Goal: Task Accomplishment & Management: Manage account settings

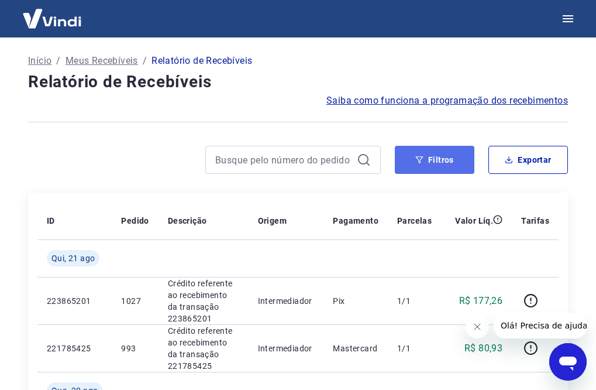
click at [438, 163] on button "Filtros" at bounding box center [435, 160] width 80 height 28
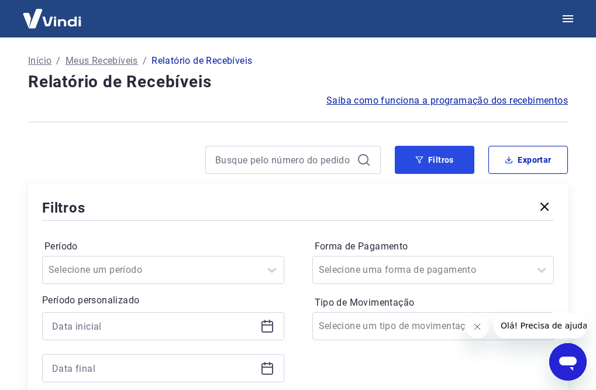
scroll to position [117, 0]
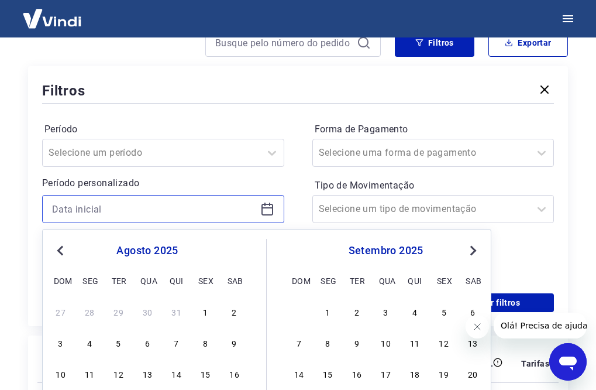
click at [104, 209] on input at bounding box center [154, 209] width 204 height 18
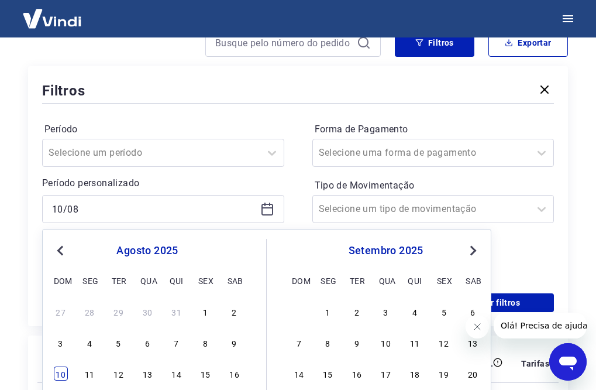
click at [63, 373] on div "10" at bounding box center [61, 373] width 14 height 14
type input "[DATE]"
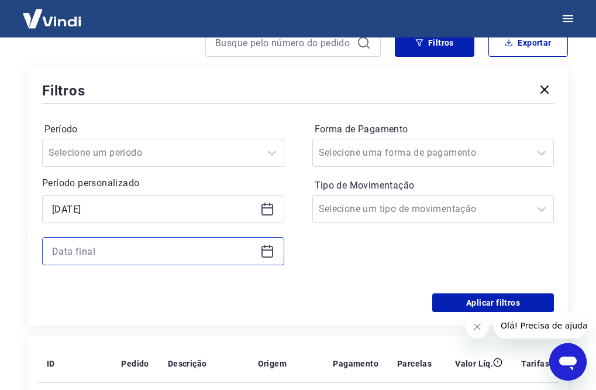
click at [139, 252] on input at bounding box center [154, 251] width 204 height 18
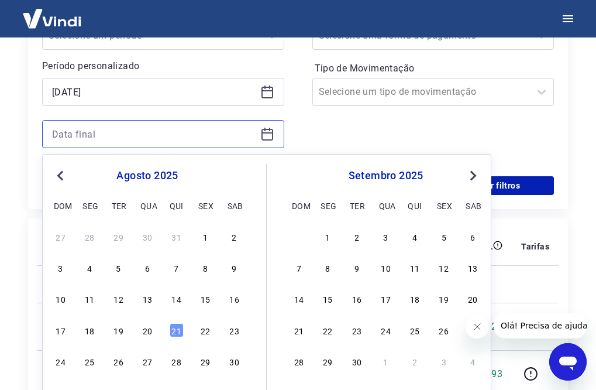
scroll to position [293, 0]
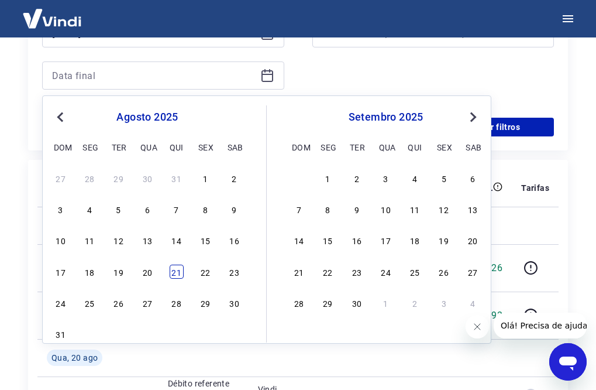
click at [173, 270] on div "21" at bounding box center [177, 271] width 14 height 14
type input "[DATE]"
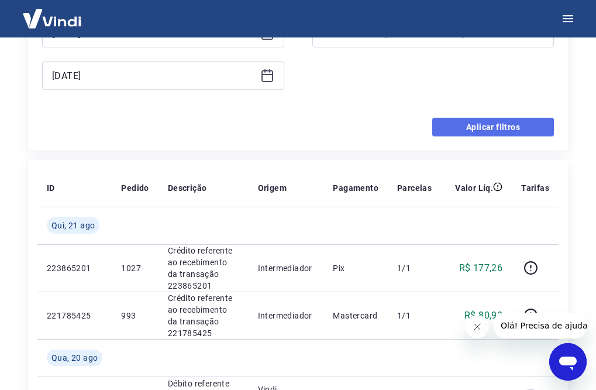
click at [489, 129] on button "Aplicar filtros" at bounding box center [493, 127] width 122 height 19
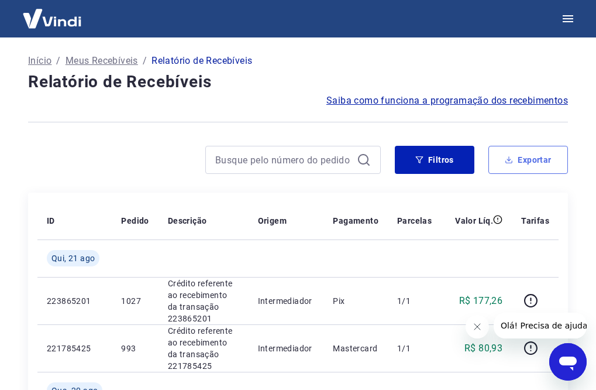
click at [524, 167] on button "Exportar" at bounding box center [529, 160] width 80 height 28
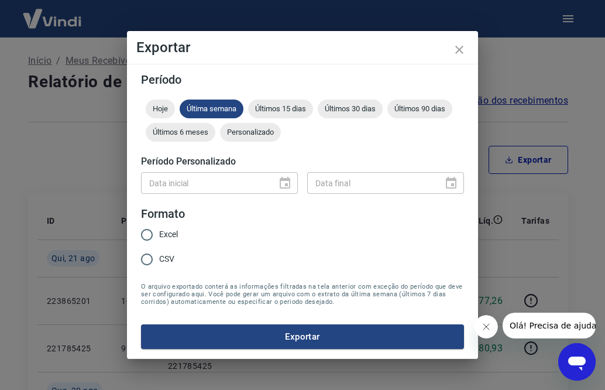
click at [164, 256] on span "CSV" at bounding box center [166, 259] width 15 height 12
click at [159, 256] on input "CSV" at bounding box center [147, 259] width 25 height 25
radio input "true"
click at [311, 334] on button "Exportar" at bounding box center [302, 336] width 323 height 25
